Goal: Task Accomplishment & Management: Complete application form

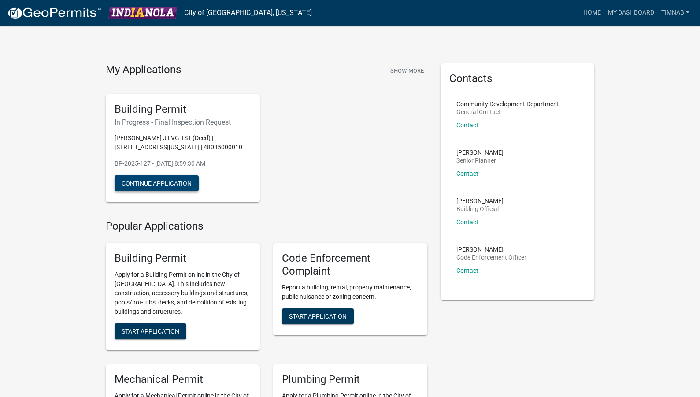
click at [179, 186] on button "Continue Application" at bounding box center [157, 183] width 84 height 16
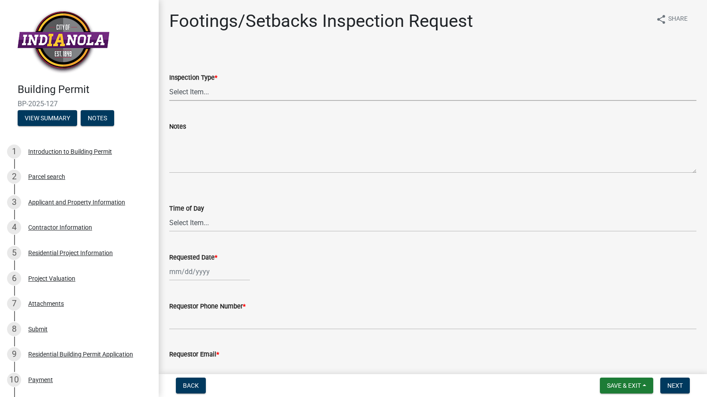
click at [196, 93] on select "Select Item... Footings/Setbacks" at bounding box center [432, 92] width 527 height 18
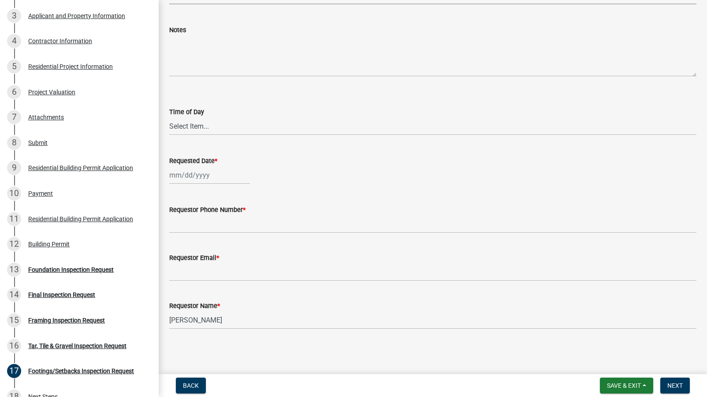
scroll to position [188, 0]
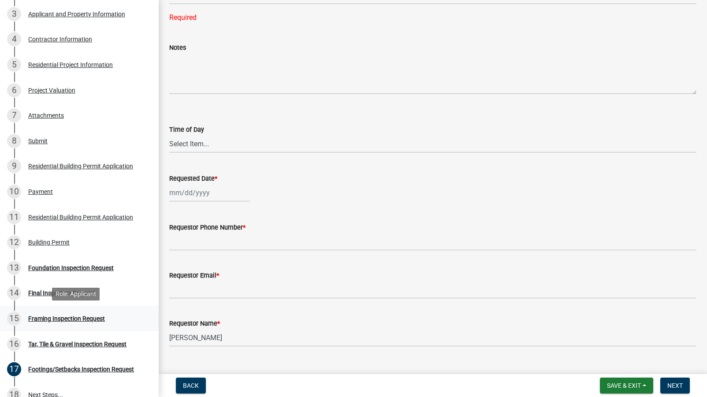
click at [68, 320] on div "Framing Inspection Request" at bounding box center [66, 319] width 77 height 6
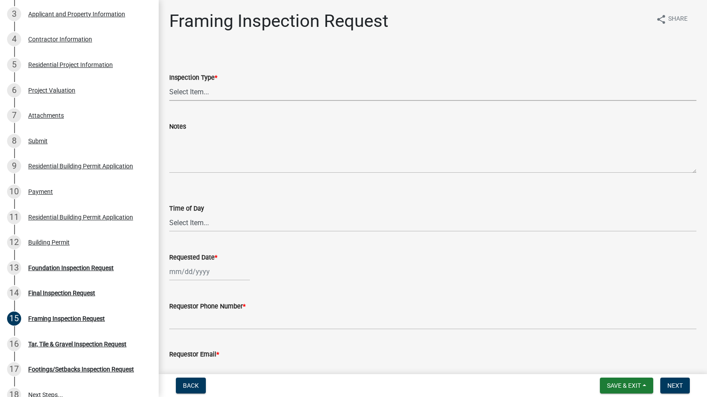
click at [201, 93] on select "Select Item... Framing" at bounding box center [432, 92] width 527 height 18
click at [169, 83] on select "Select Item... Framing" at bounding box center [432, 92] width 527 height 18
select select "e9fcb543-8f06-4ed5-8df3-3925d2ebe15d"
click at [189, 225] on select "Select Item... AM PM" at bounding box center [432, 223] width 527 height 18
click at [169, 214] on select "Select Item... AM PM" at bounding box center [432, 223] width 527 height 18
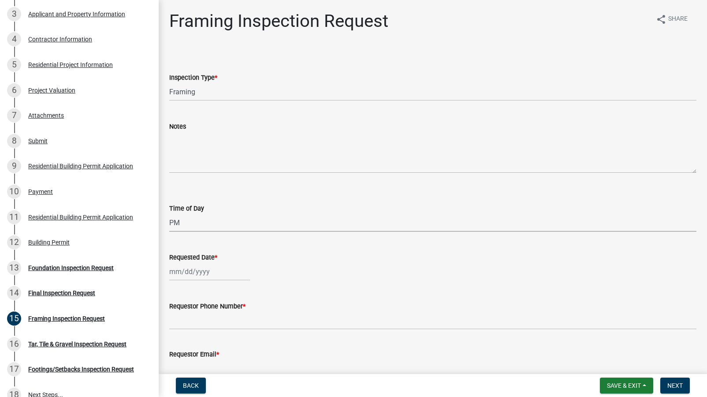
select select "e2425e86-bc0a-4638-8dbc-f5bad8ae1679"
click at [181, 271] on div at bounding box center [209, 272] width 81 height 18
select select "9"
select select "2025"
click at [207, 212] on div "17" at bounding box center [206, 211] width 14 height 14
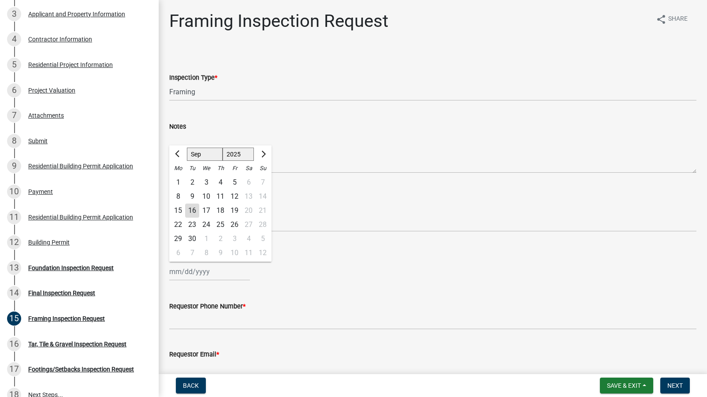
type input "[DATE]"
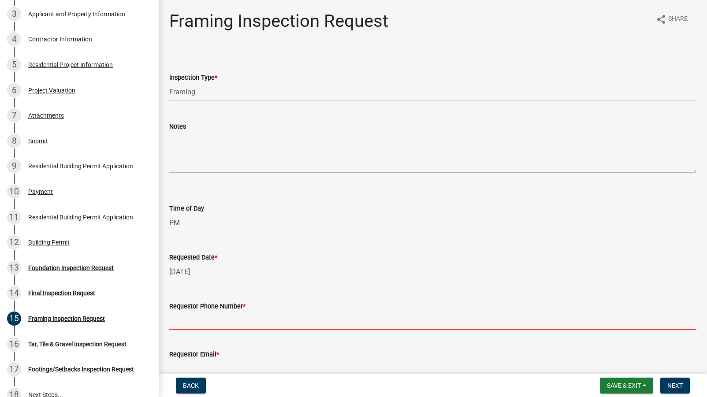
click at [216, 320] on input "Requestor Phone Number *" at bounding box center [432, 321] width 527 height 18
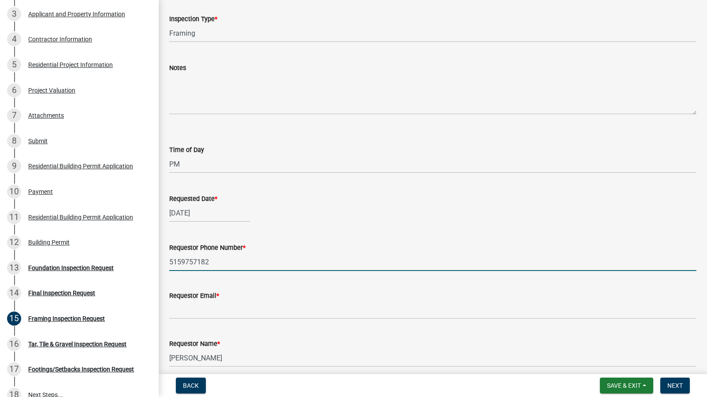
scroll to position [97, 0]
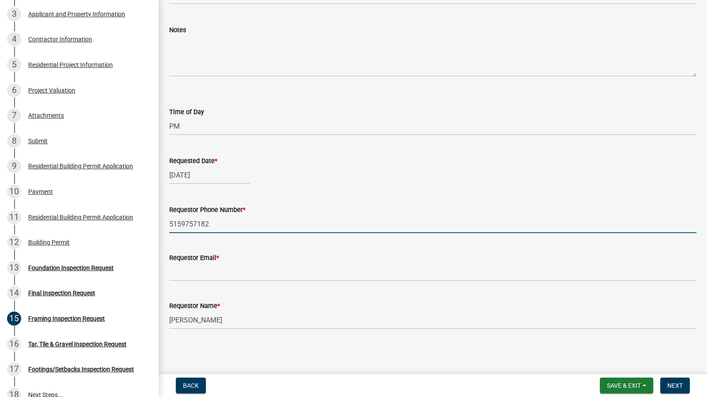
type input "5159757182"
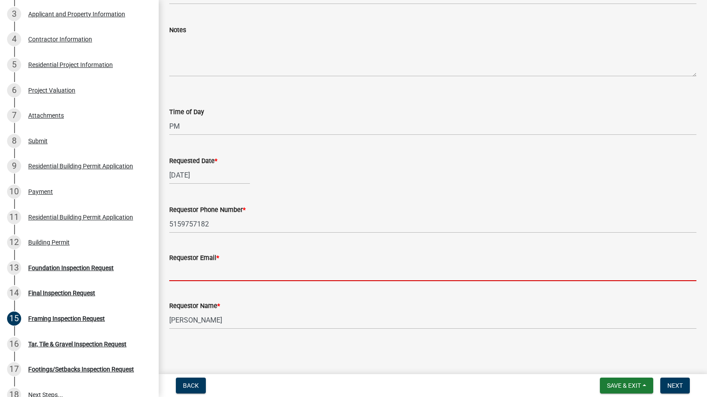
click at [192, 275] on input "Requestor Email *" at bounding box center [432, 272] width 527 height 18
type input "[PERSON_NAME][EMAIL_ADDRESS][DOMAIN_NAME]"
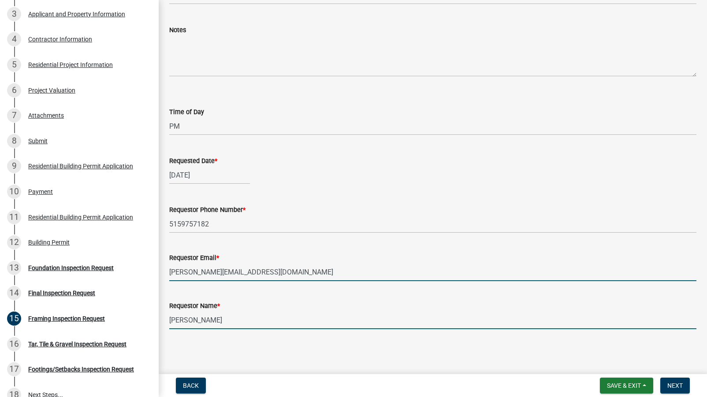
click at [226, 320] on input "[PERSON_NAME]" at bounding box center [432, 320] width 527 height 18
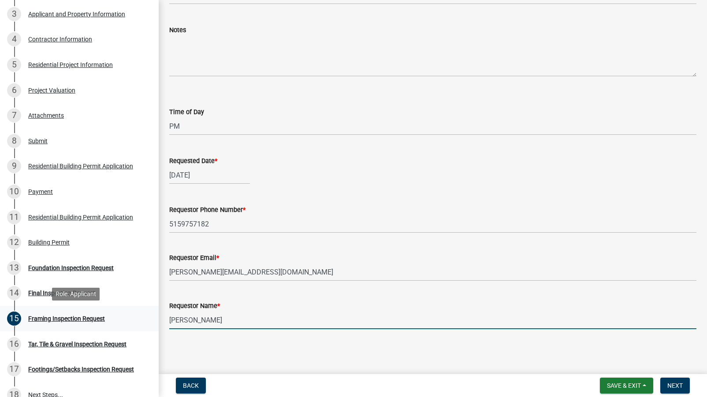
drag, startPoint x: 226, startPoint y: 320, endPoint x: 137, endPoint y: 324, distance: 89.1
click at [137, 324] on div "Building Permit BP-2025-127 View Summary Notes 1 Introduction to Building Permi…" at bounding box center [353, 198] width 707 height 397
type input "t"
type input "[PERSON_NAME]"
click at [672, 384] on span "Next" at bounding box center [674, 385] width 15 height 7
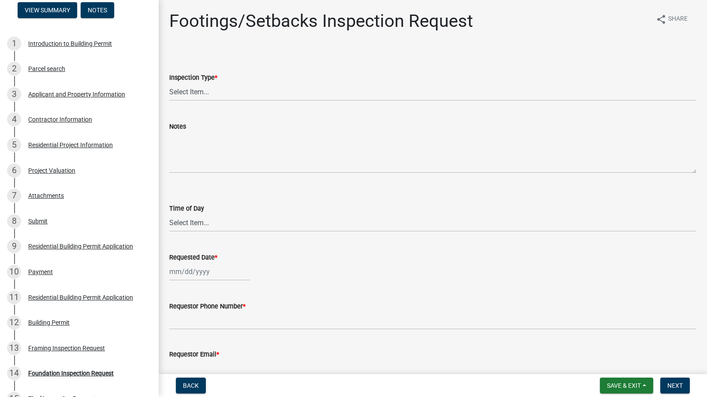
scroll to position [0, 0]
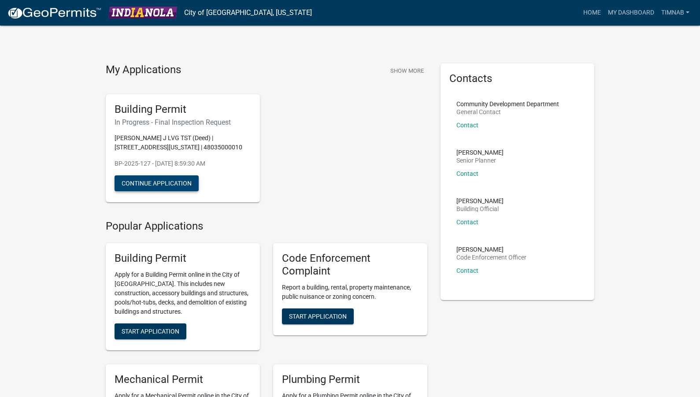
click at [153, 188] on button "Continue Application" at bounding box center [157, 183] width 84 height 16
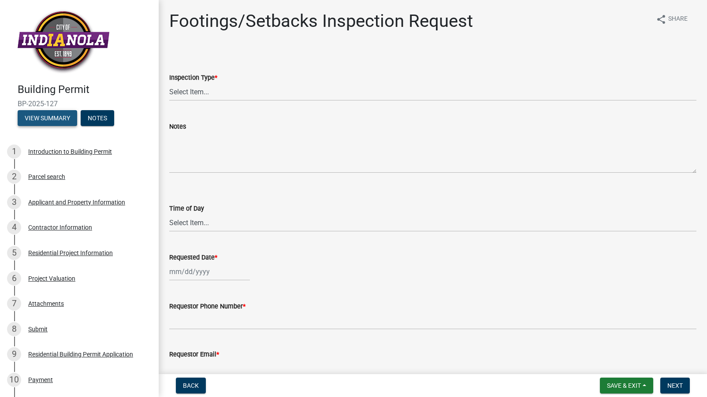
click at [43, 114] on button "View Summary" at bounding box center [48, 118] width 60 height 16
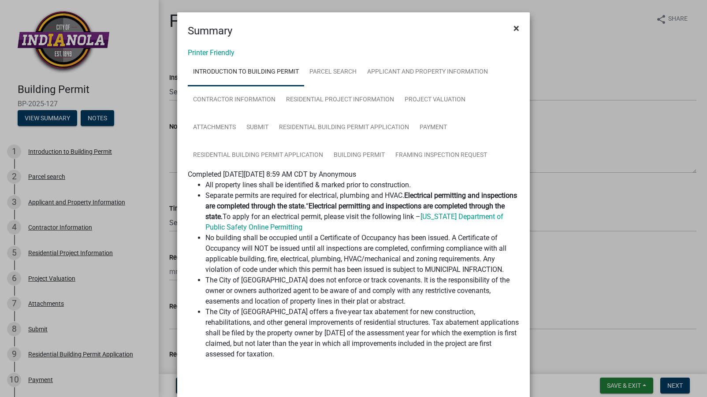
click at [514, 31] on span "×" at bounding box center [517, 28] width 6 height 12
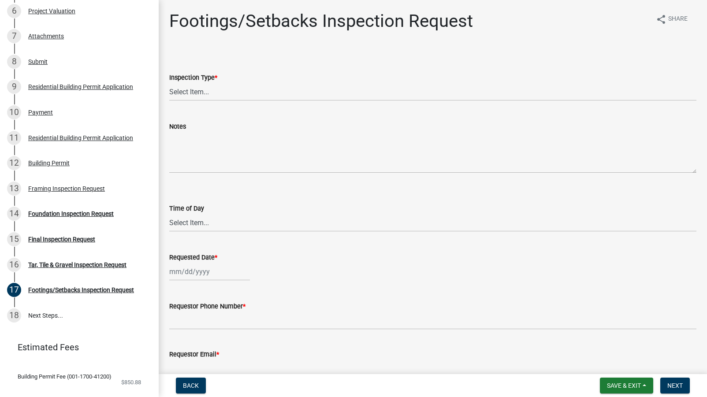
scroll to position [286, 0]
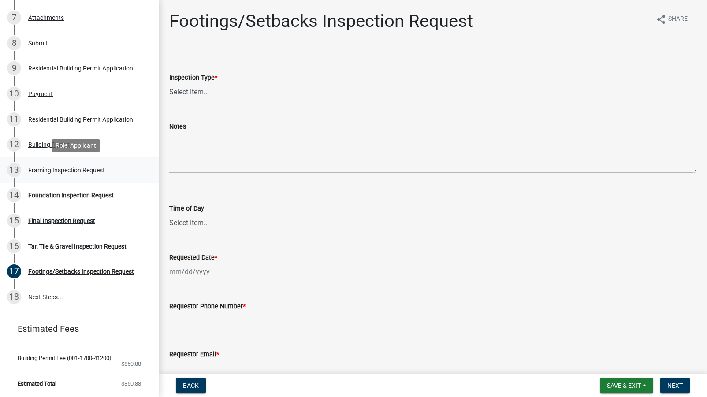
click at [65, 171] on div "Framing Inspection Request" at bounding box center [66, 170] width 77 height 6
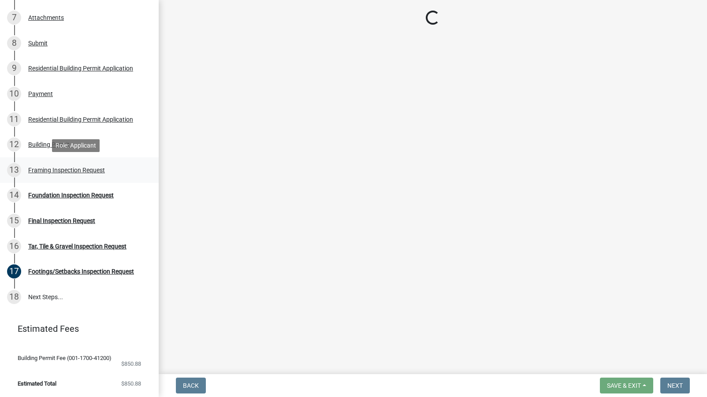
select select "e9fcb543-8f06-4ed5-8df3-3925d2ebe15d"
select select "e2425e86-bc0a-4638-8dbc-f5bad8ae1679"
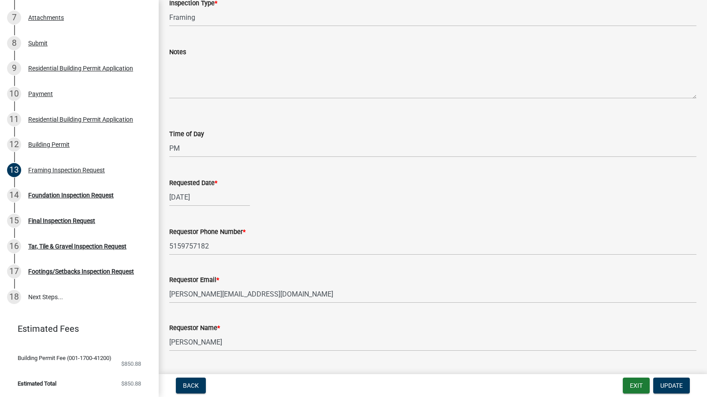
scroll to position [97, 0]
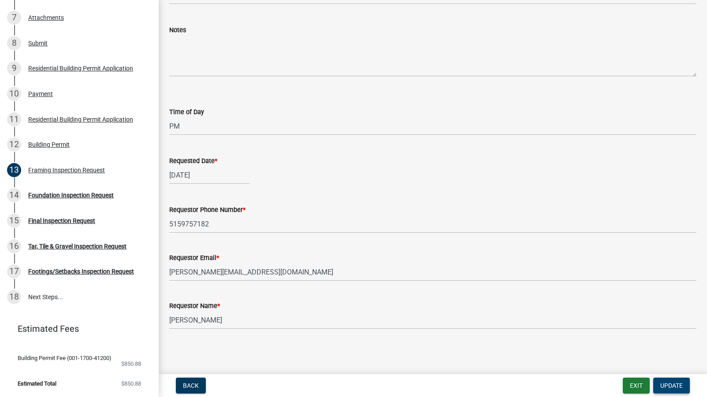
click at [670, 387] on span "Update" at bounding box center [671, 385] width 22 height 7
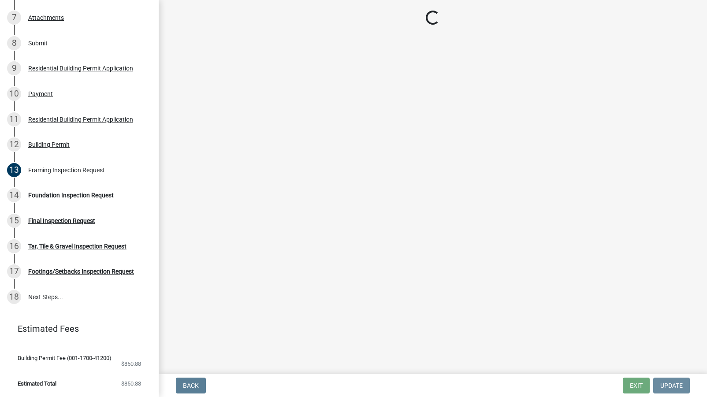
scroll to position [0, 0]
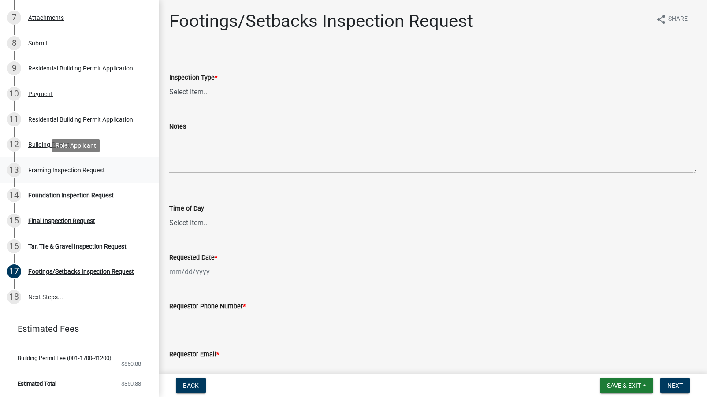
click at [76, 174] on div "13 Framing Inspection Request" at bounding box center [76, 170] width 138 height 14
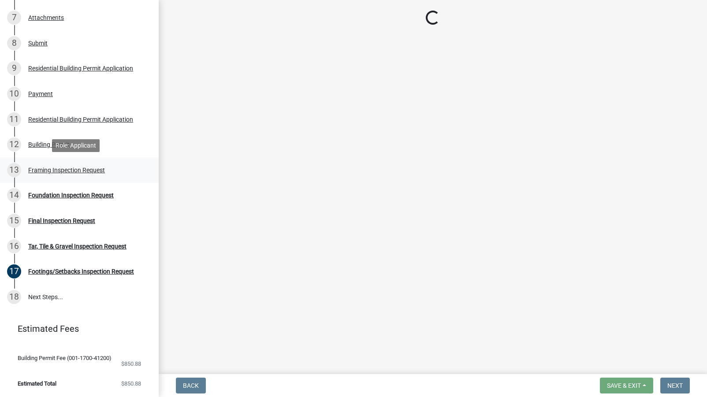
select select "e9fcb543-8f06-4ed5-8df3-3925d2ebe15d"
select select "e2425e86-bc0a-4638-8dbc-f5bad8ae1679"
